Goal: Task Accomplishment & Management: Manage account settings

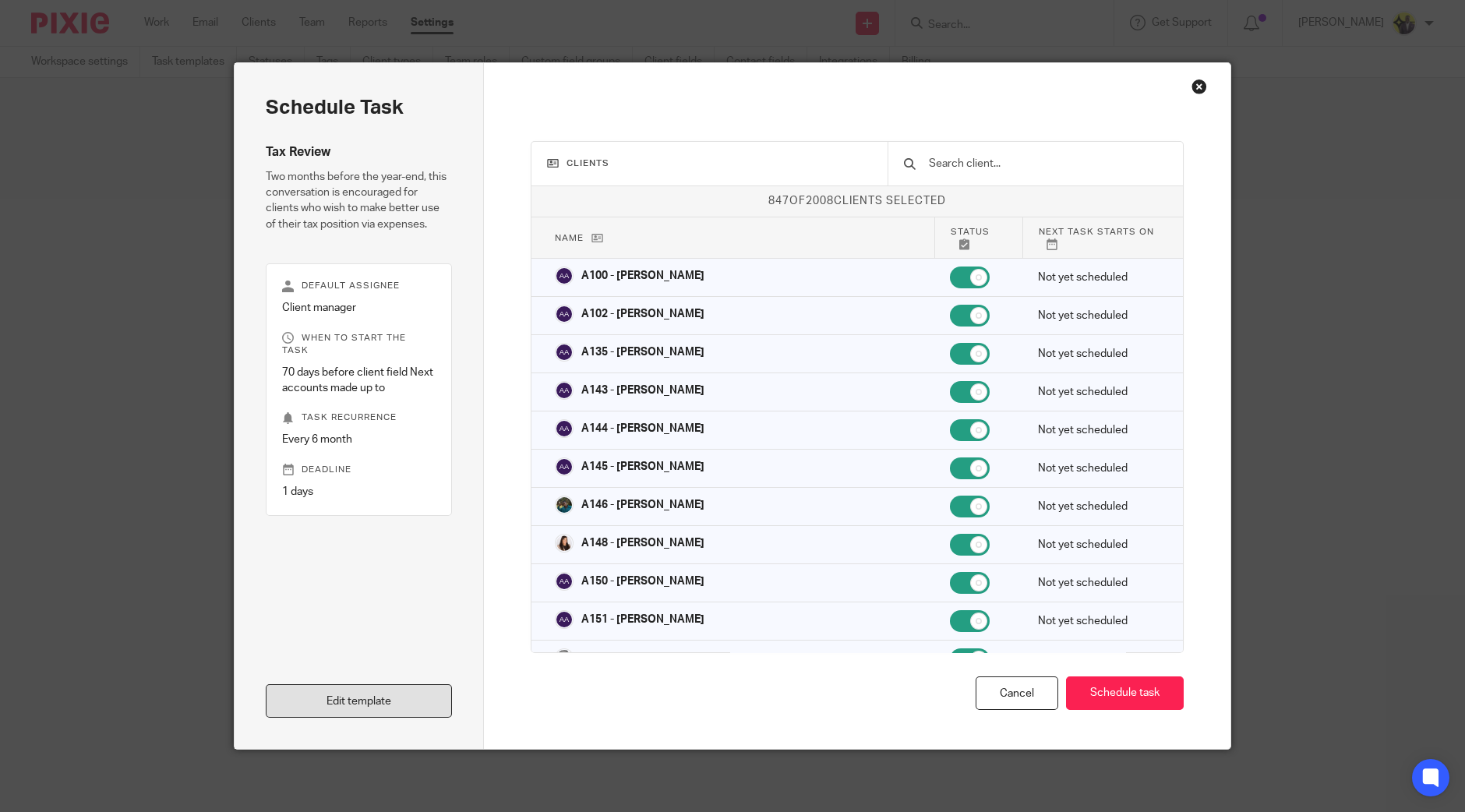
click at [398, 707] on link "Edit template" at bounding box center [358, 702] width 186 height 34
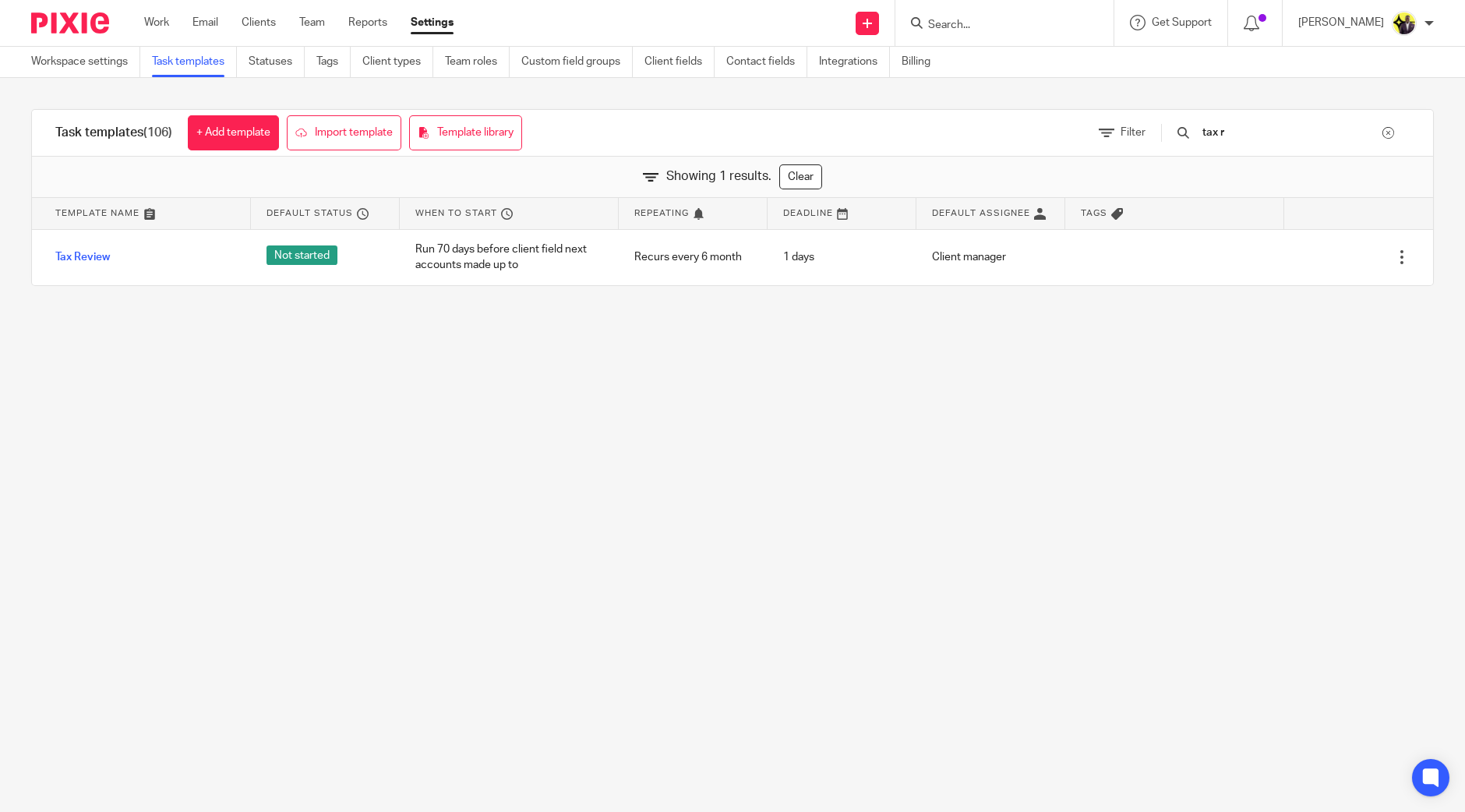
drag, startPoint x: 1255, startPoint y: 133, endPoint x: 1165, endPoint y: 158, distance: 93.4
click at [1165, 158] on div "Task templates (106) + Add template Import template Template library Filter tax…" at bounding box center [732, 198] width 1403 height 177
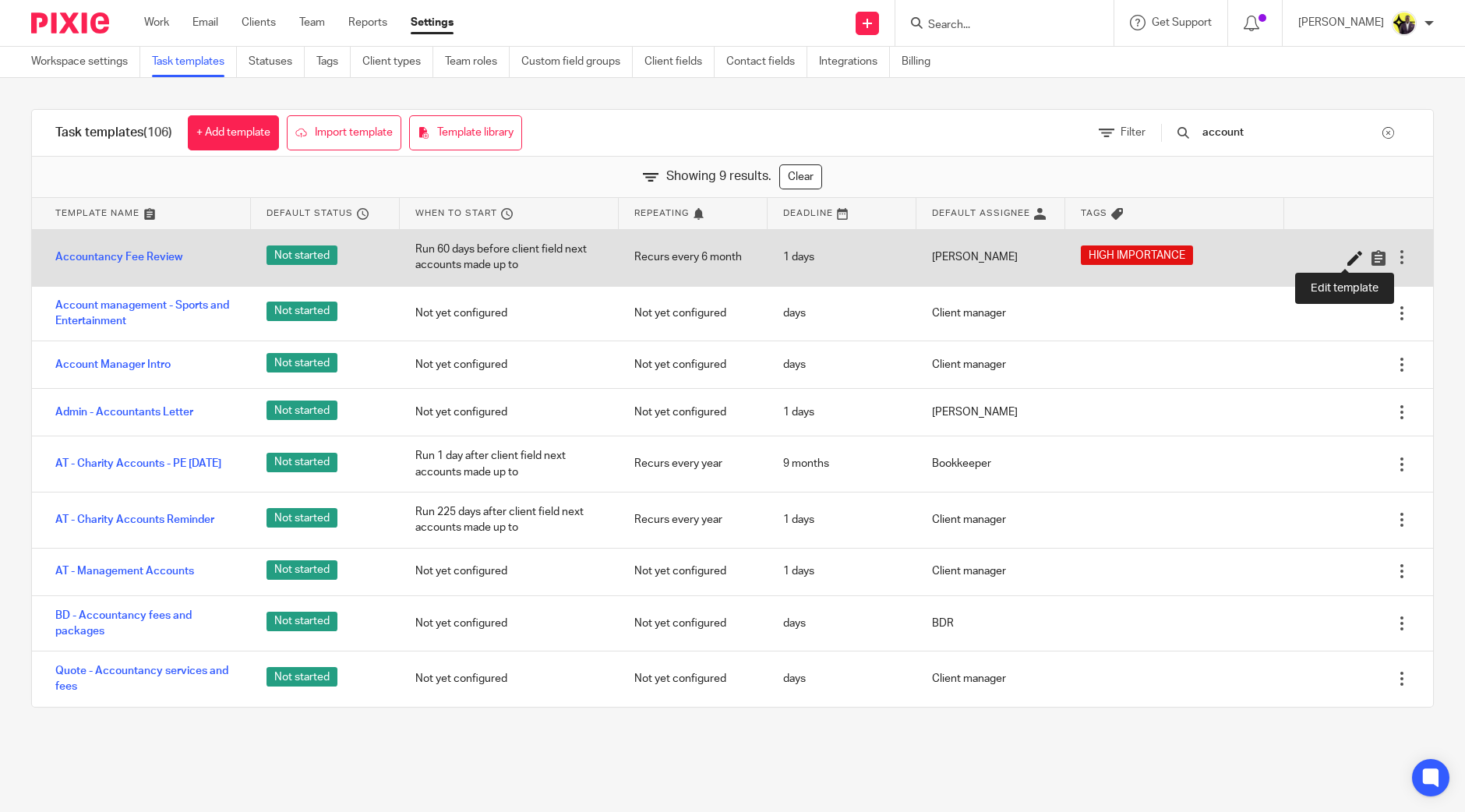
type input "account"
click at [1348, 261] on icon at bounding box center [1356, 258] width 16 height 16
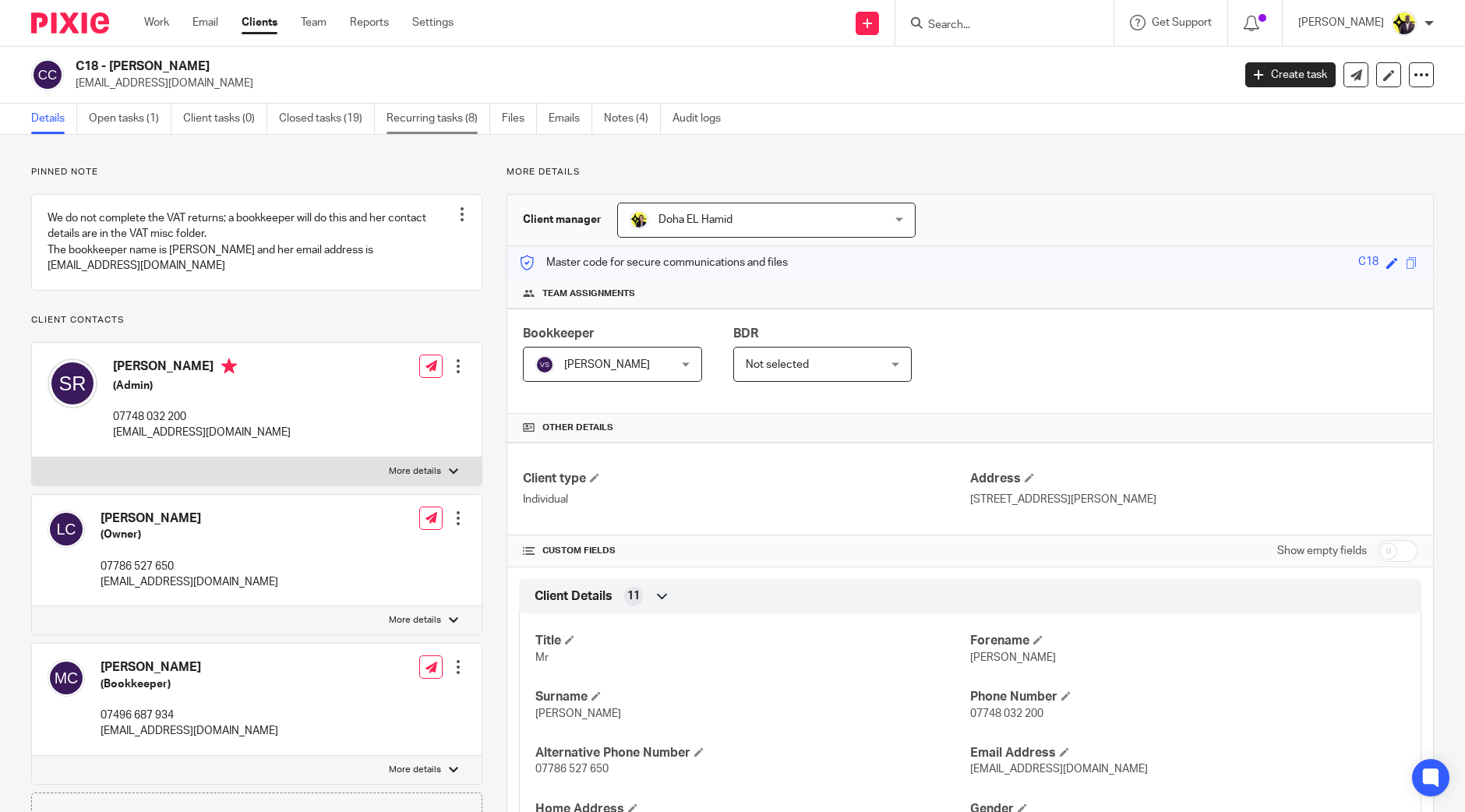
click at [452, 111] on link "Recurring tasks (8)" at bounding box center [438, 118] width 103 height 31
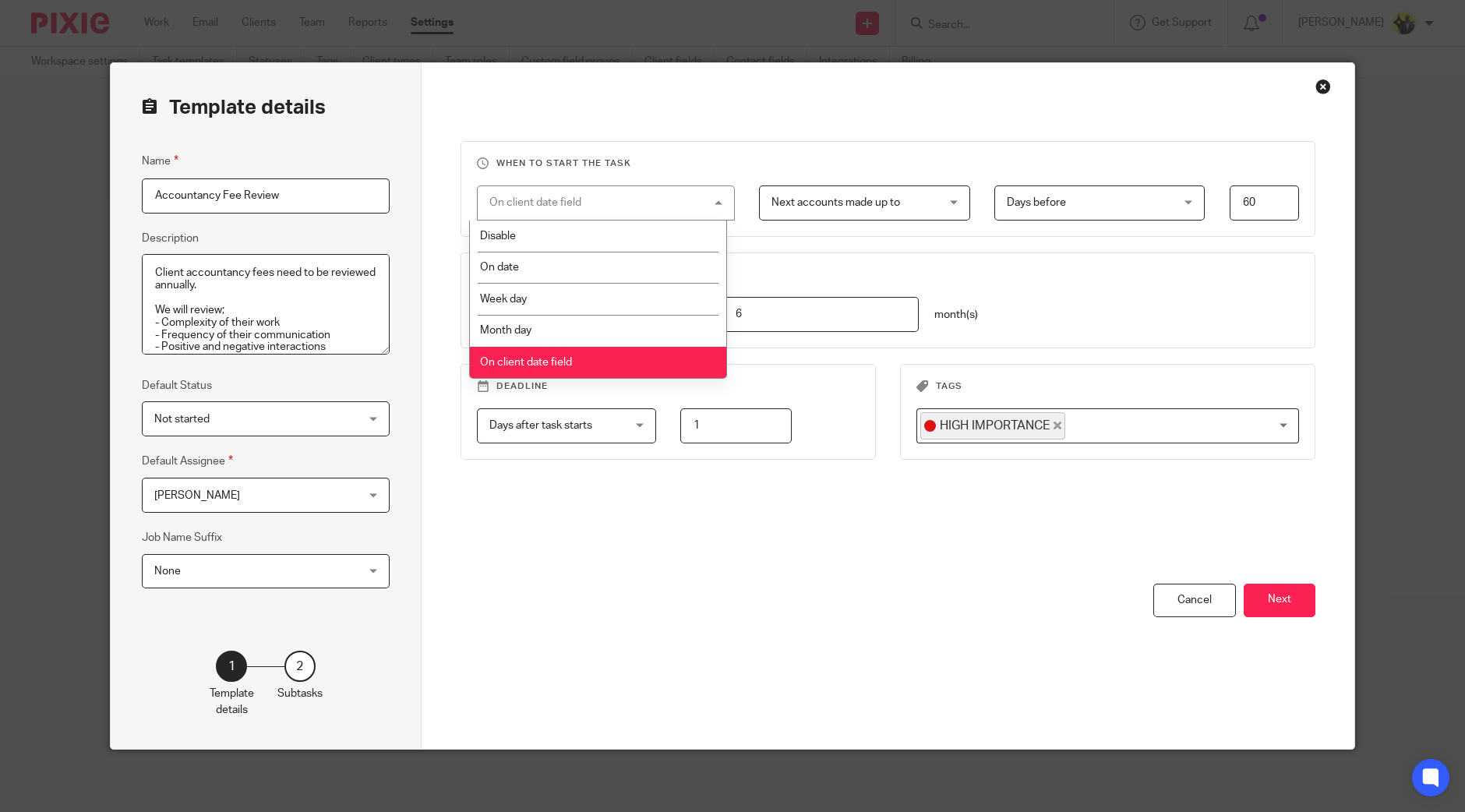
click at [746, 147] on fieldset "When to start the task On client date field On client date field Disable On dat…" at bounding box center [888, 189] width 855 height 95
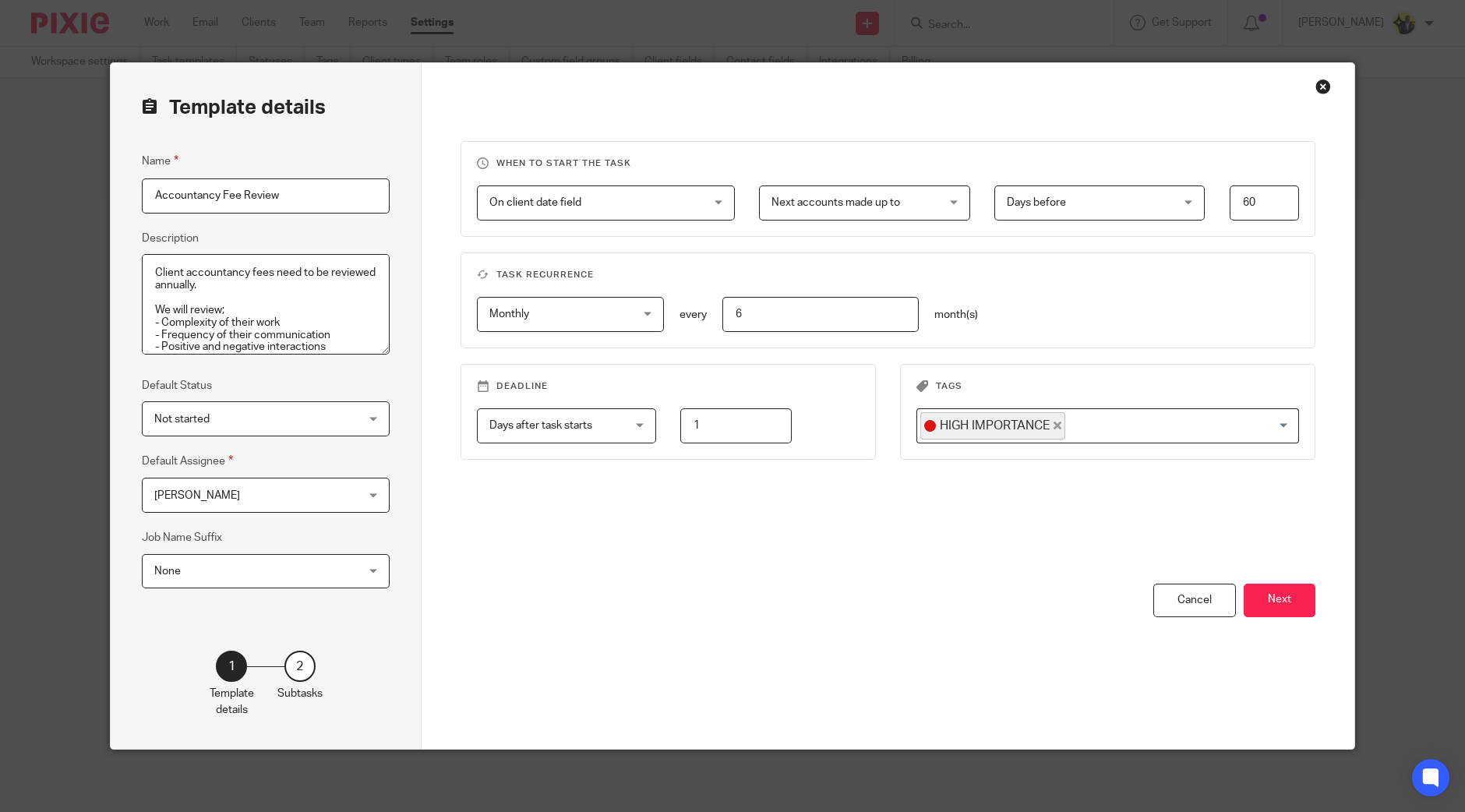
click at [814, 187] on span "Next accounts made up to" at bounding box center [850, 202] width 158 height 33
click at [873, 146] on fieldset "When to start the task On client date field On client date field Disable On dat…" at bounding box center [888, 189] width 855 height 95
click at [1269, 608] on button "Next" at bounding box center [1280, 600] width 72 height 34
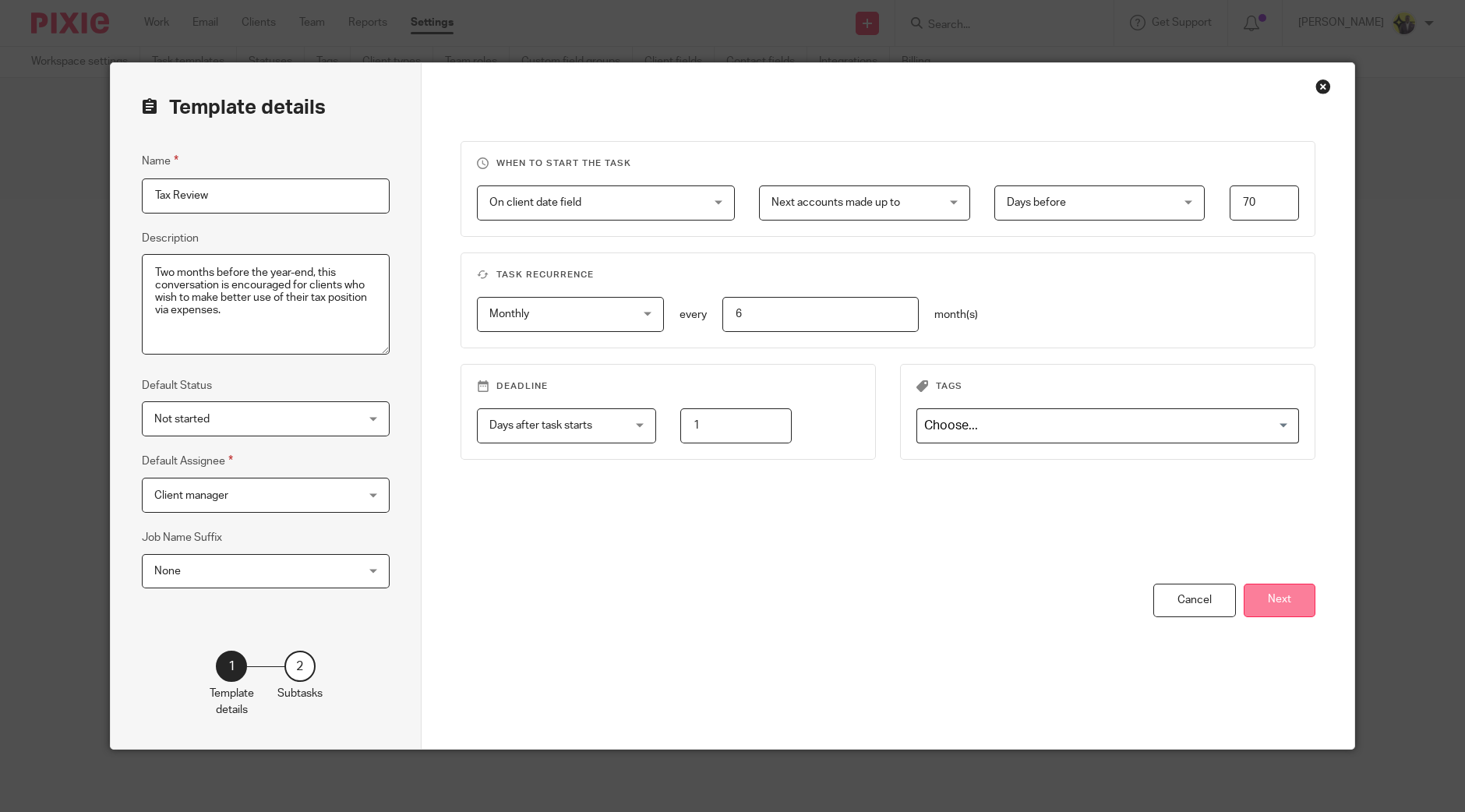
click at [1278, 594] on button "Next" at bounding box center [1280, 600] width 72 height 34
click at [1260, 594] on button "Next" at bounding box center [1280, 600] width 72 height 34
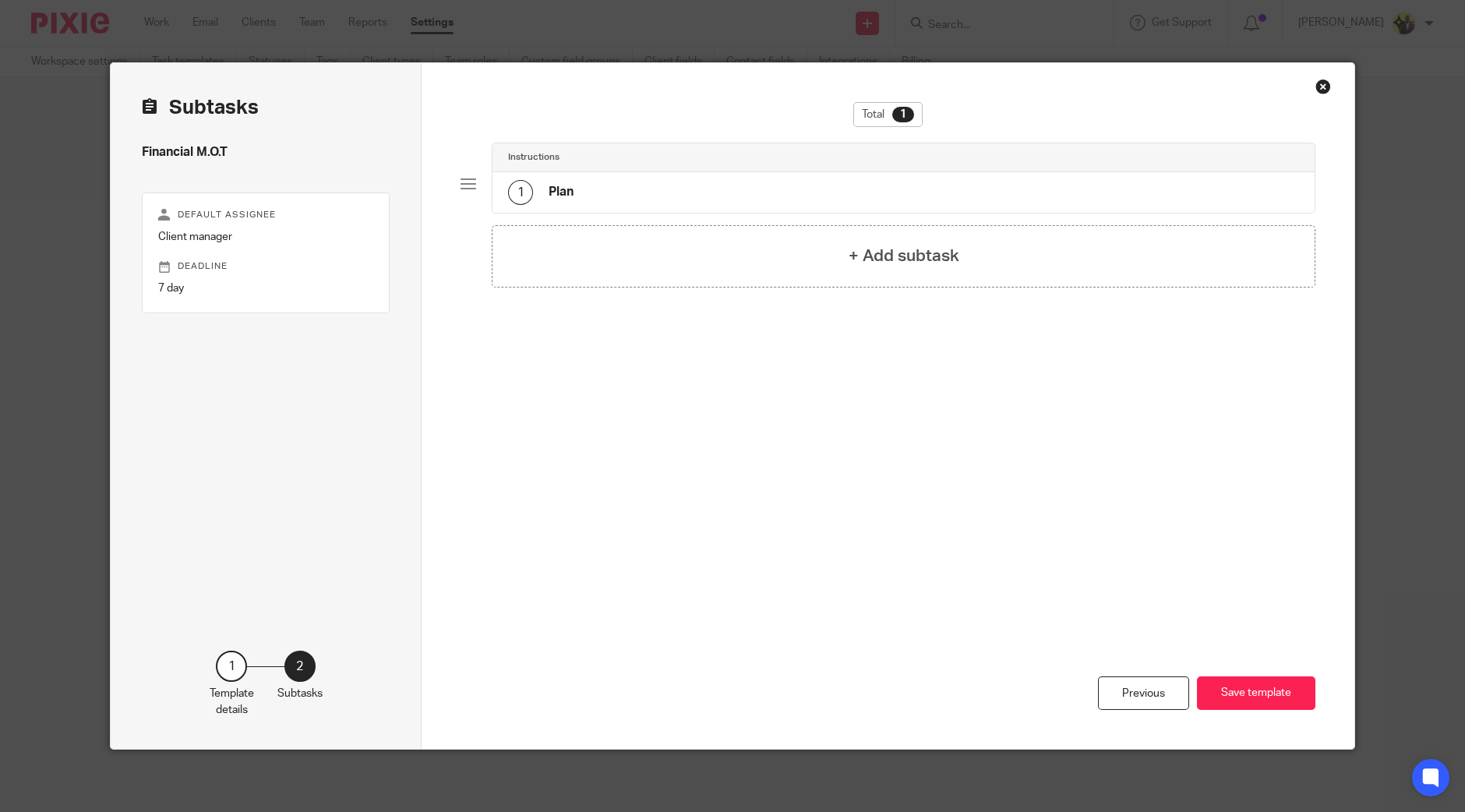
click at [600, 197] on div "1 Plan" at bounding box center [903, 192] width 822 height 41
